Goal: Task Accomplishment & Management: Manage account settings

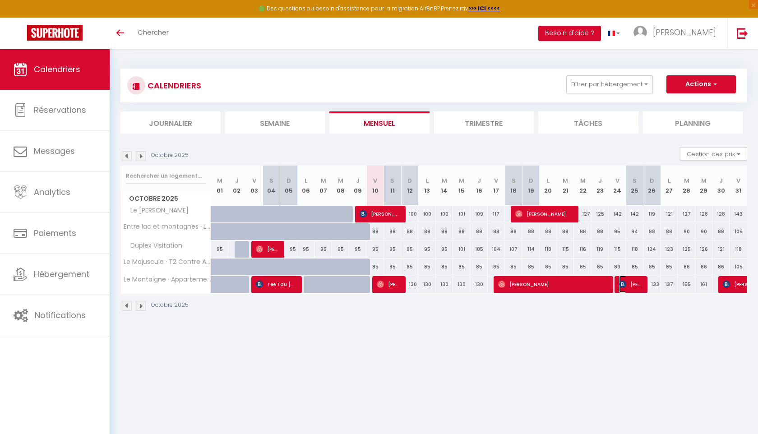
click at [632, 283] on span "[PERSON_NAME]" at bounding box center [630, 284] width 23 height 17
select select "OK"
select select "0"
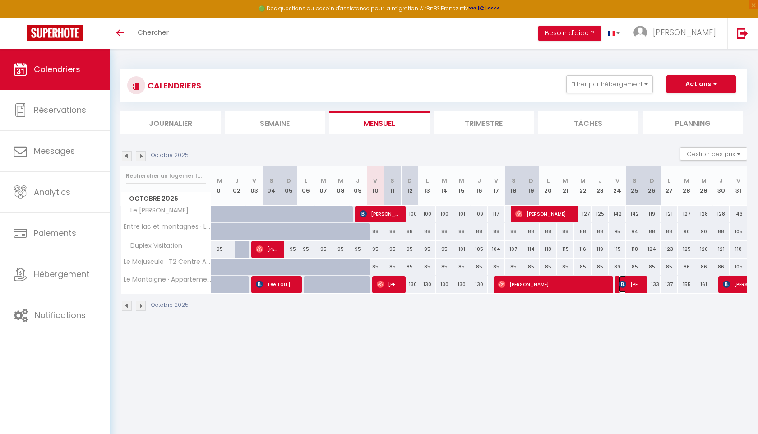
select select "1"
select select
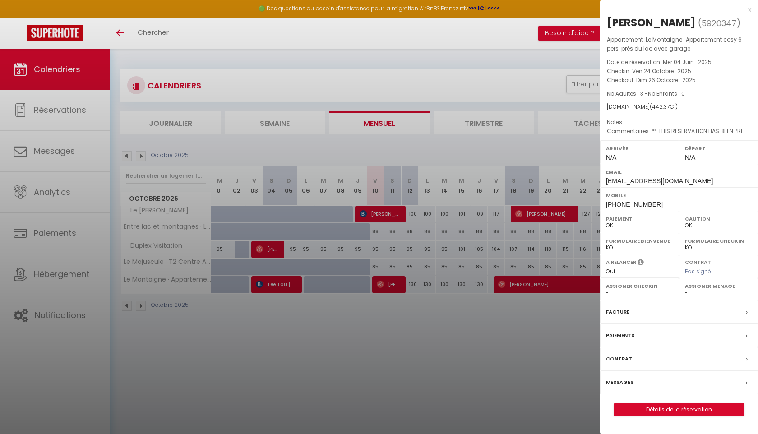
click at [454, 92] on div at bounding box center [379, 217] width 758 height 434
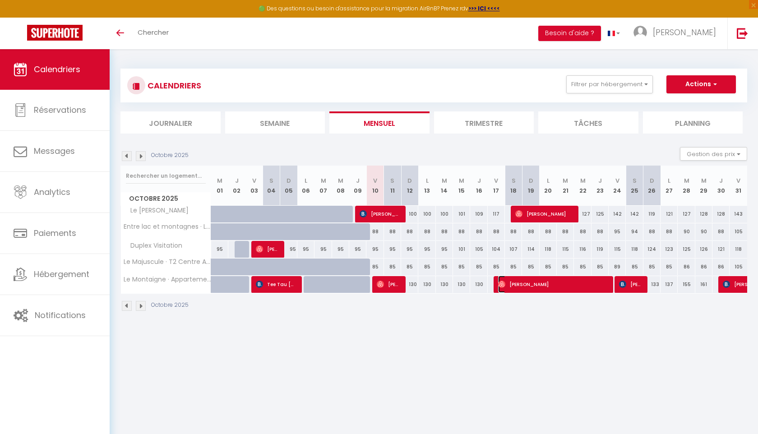
click at [582, 283] on span "[PERSON_NAME]" at bounding box center [552, 284] width 109 height 17
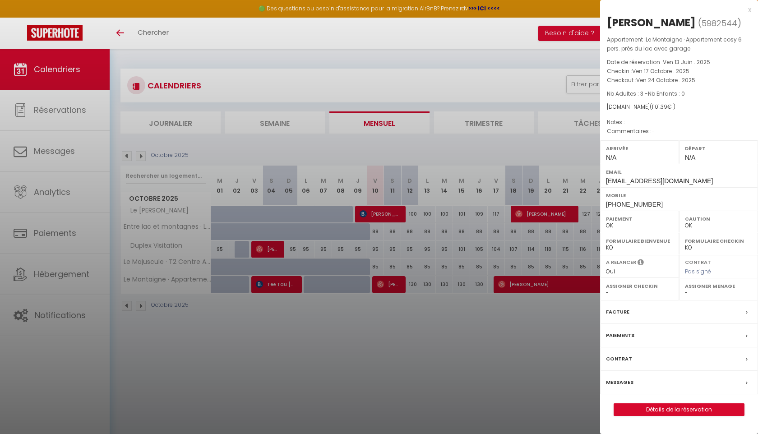
click at [512, 71] on div at bounding box center [379, 217] width 758 height 434
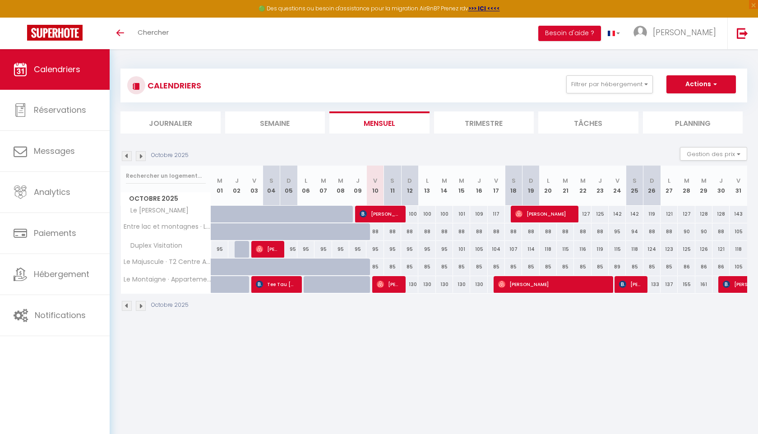
scroll to position [3, 0]
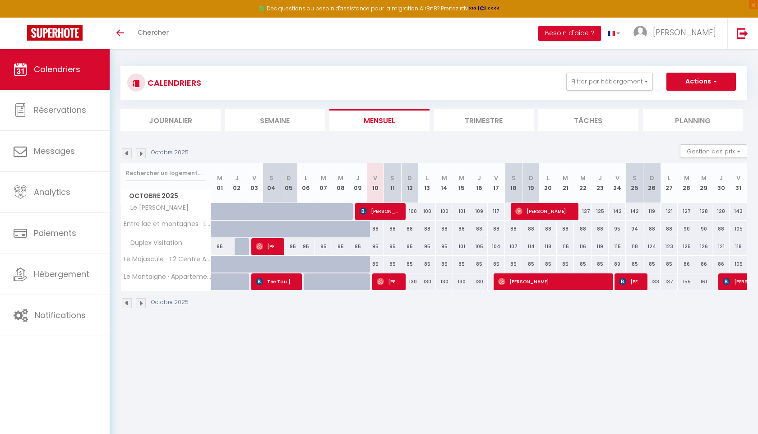
click at [142, 156] on img at bounding box center [141, 153] width 10 height 10
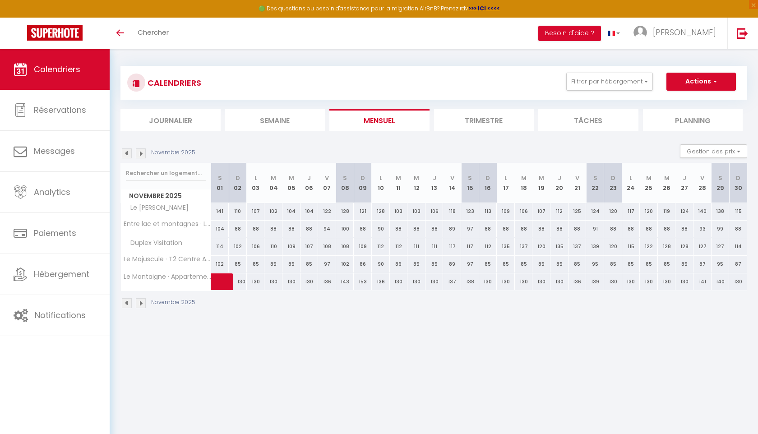
scroll to position [0, 0]
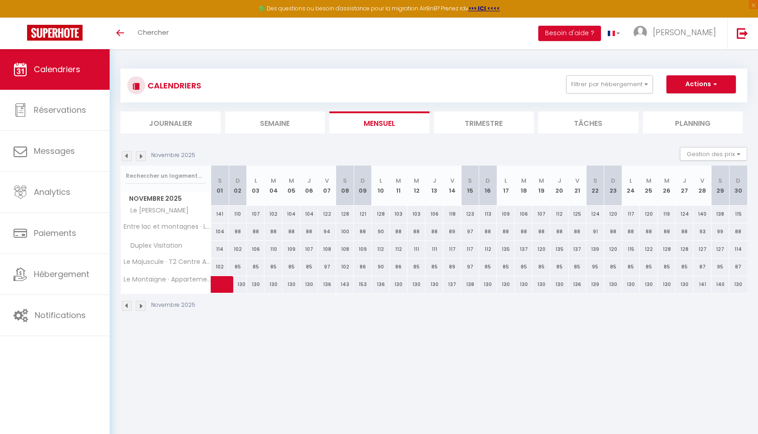
click at [129, 157] on img at bounding box center [127, 156] width 10 height 10
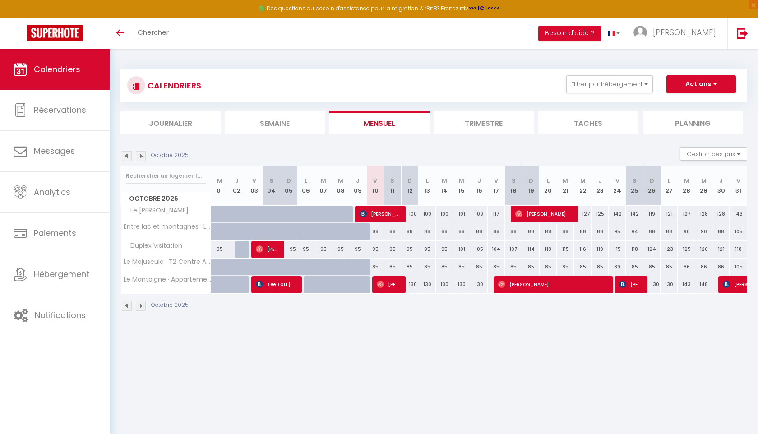
click at [122, 156] on img at bounding box center [127, 156] width 10 height 10
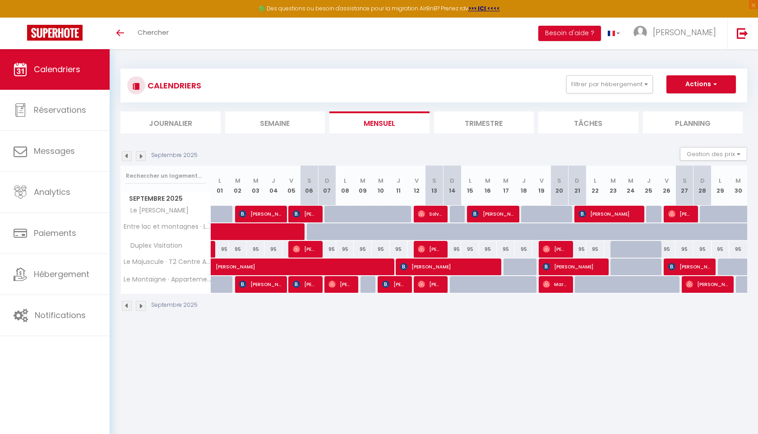
click at [142, 158] on img at bounding box center [141, 156] width 10 height 10
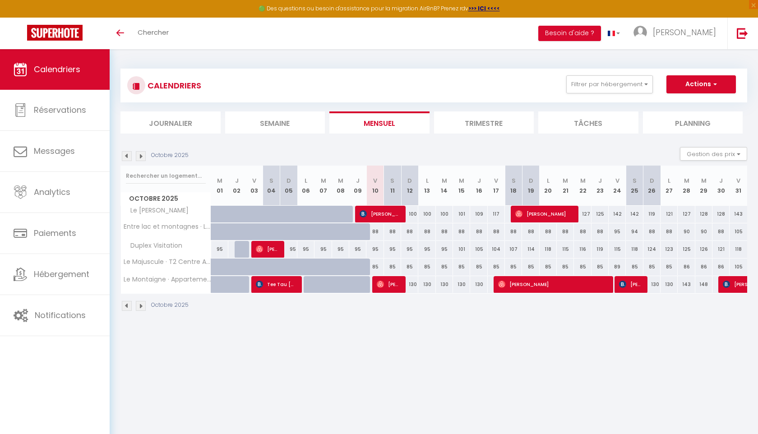
click at [142, 158] on img at bounding box center [141, 156] width 10 height 10
